Goal: Transaction & Acquisition: Subscribe to service/newsletter

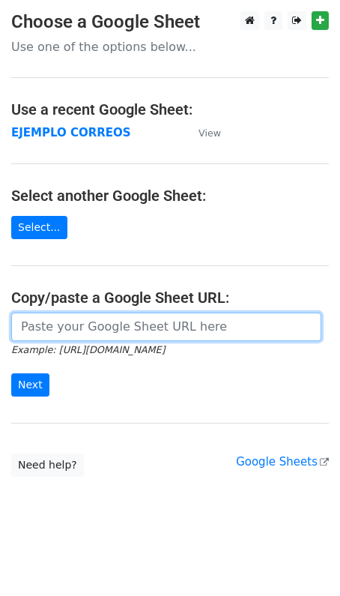
click at [64, 331] on input "url" at bounding box center [166, 327] width 310 height 28
click at [89, 328] on input "url" at bounding box center [166, 327] width 310 height 28
paste input "https://docs.google.com/spreadsheets/d/1KGDWOUj-EE4ZP5T_I5QxtM_1ROZ2e-kf79WyEDO…"
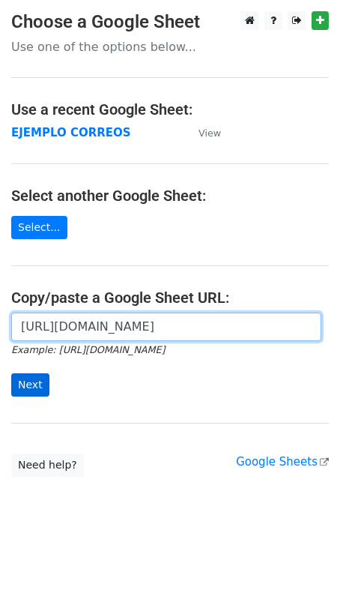
type input "https://docs.google.com/spreadsheets/d/1KGDWOUj-EE4ZP5T_I5QxtM_1ROZ2e-kf79WyEDO…"
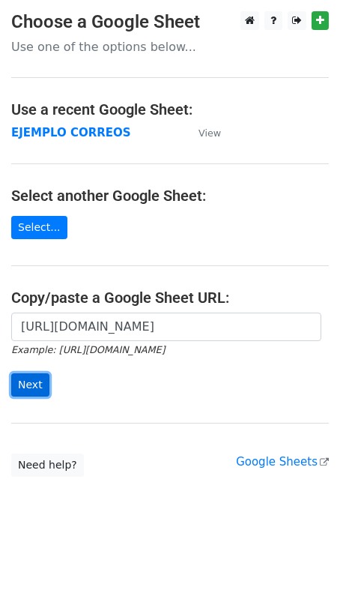
scroll to position [0, 0]
click at [34, 386] on input "Next" at bounding box center [30, 384] width 38 height 23
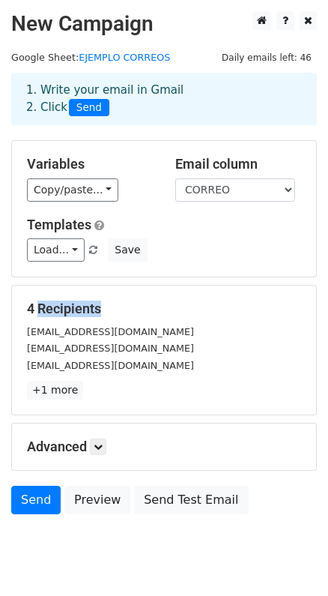
drag, startPoint x: 34, startPoint y: 308, endPoint x: 98, endPoint y: 313, distance: 63.9
click at [96, 316] on div "4 Recipients mestacioc@ucvvirtual.edu.pe mdelgadosa01@ucvvirtual.edu.pe ccalero…" at bounding box center [164, 350] width 274 height 99
click at [104, 303] on h5 "4 Recipients" at bounding box center [164, 309] width 274 height 16
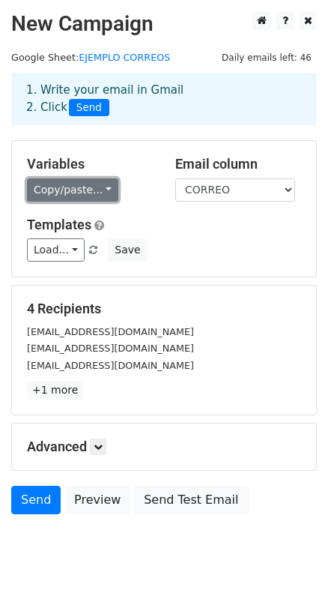
click at [99, 193] on link "Copy/paste..." at bounding box center [72, 189] width 91 height 23
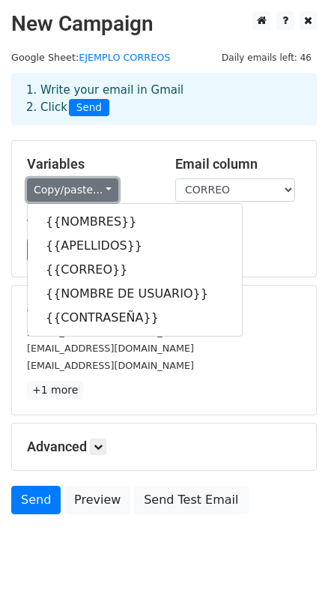
click at [99, 190] on link "Copy/paste..." at bounding box center [72, 189] width 91 height 23
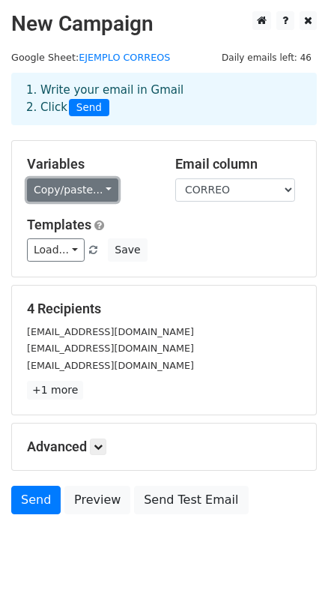
click at [99, 185] on link "Copy/paste..." at bounding box center [72, 189] width 91 height 23
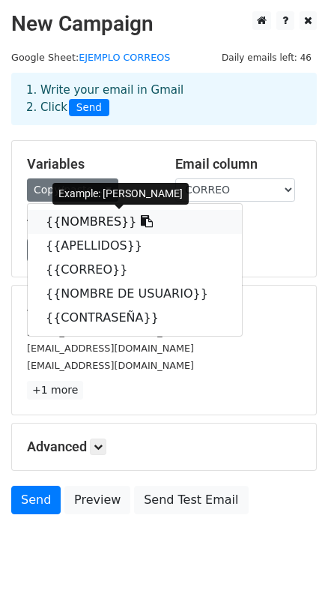
click at [141, 219] on icon at bounding box center [147, 221] width 12 height 12
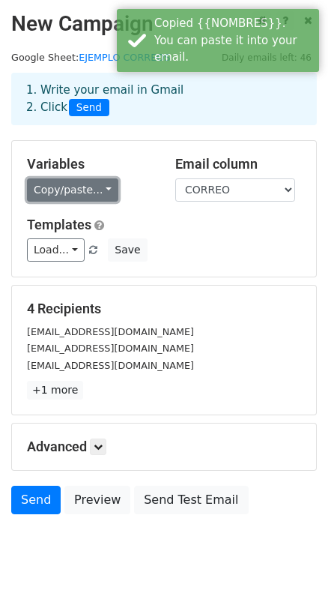
click at [101, 186] on link "Copy/paste..." at bounding box center [72, 189] width 91 height 23
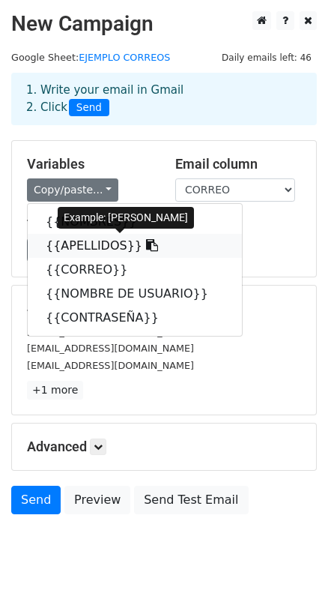
click at [146, 244] on icon at bounding box center [152, 245] width 12 height 12
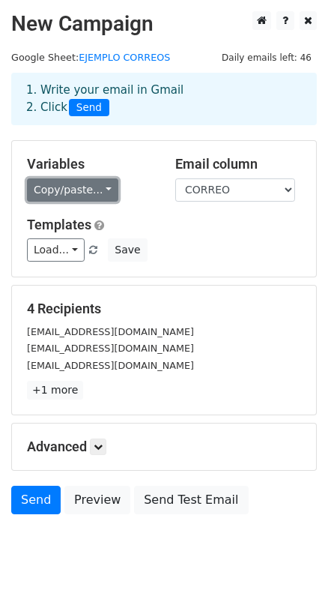
click at [97, 193] on link "Copy/paste..." at bounding box center [72, 189] width 91 height 23
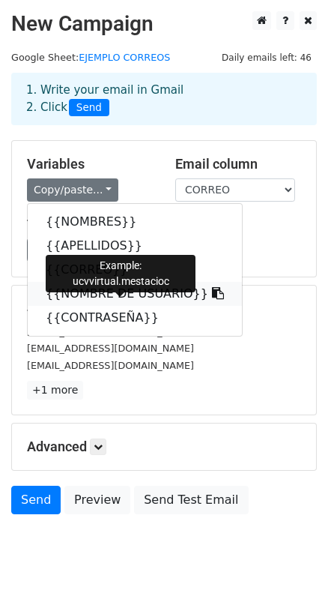
click at [212, 294] on icon at bounding box center [218, 293] width 12 height 12
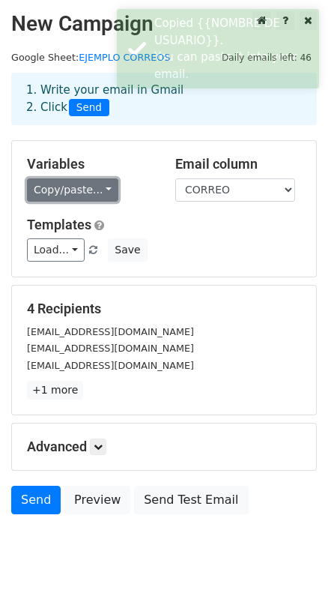
click at [97, 189] on link "Copy/paste..." at bounding box center [72, 189] width 91 height 23
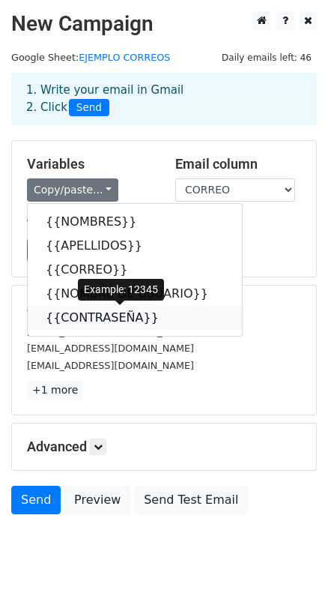
click at [163, 316] on icon at bounding box center [169, 317] width 12 height 12
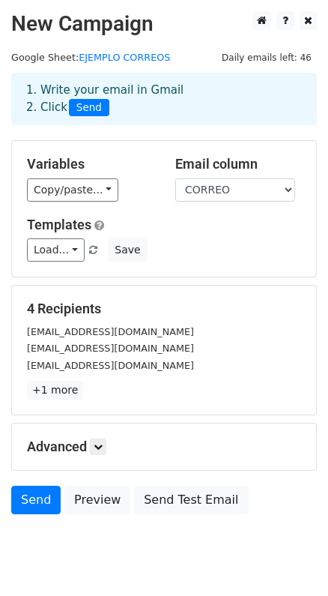
click at [208, 239] on div "Load... No templates saved Save" at bounding box center [164, 249] width 297 height 23
click at [36, 501] on link "Send" at bounding box center [35, 500] width 49 height 28
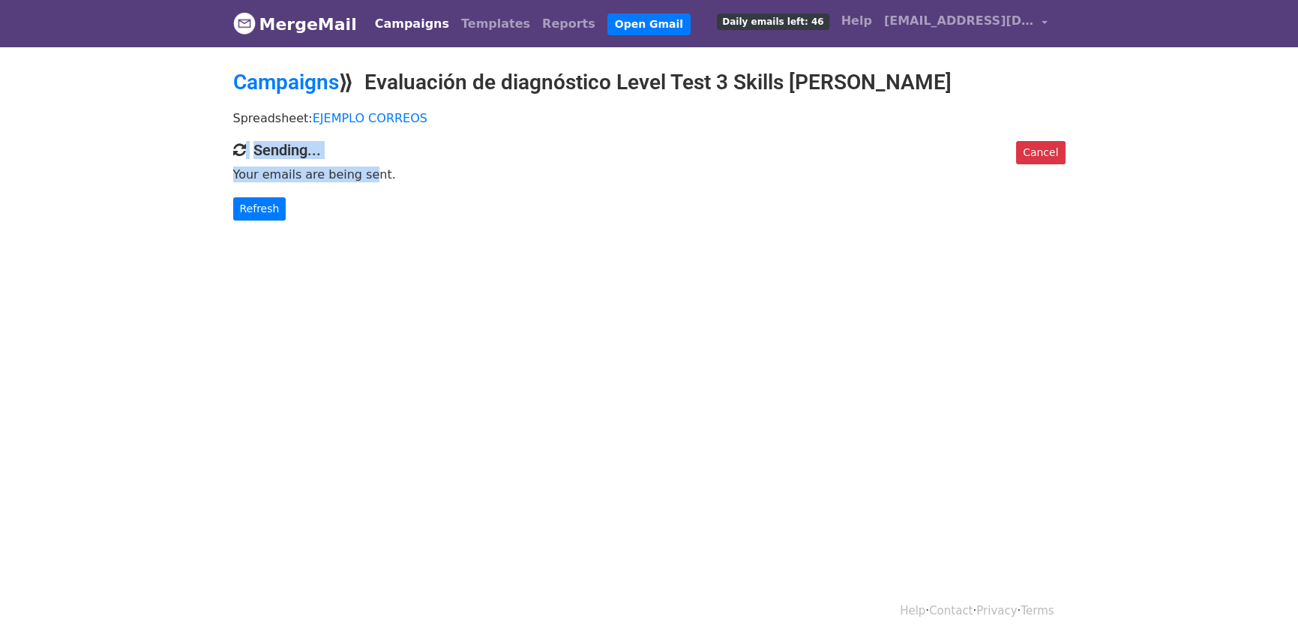
drag, startPoint x: 354, startPoint y: 175, endPoint x: 240, endPoint y: 151, distance: 116.3
click at [240, 151] on div "Cancel Sending... Your emails are being sent. Refresh" at bounding box center [649, 180] width 855 height 79
click at [549, 180] on p "Your emails are being sent." at bounding box center [649, 174] width 832 height 16
